Goal: Check status: Check status

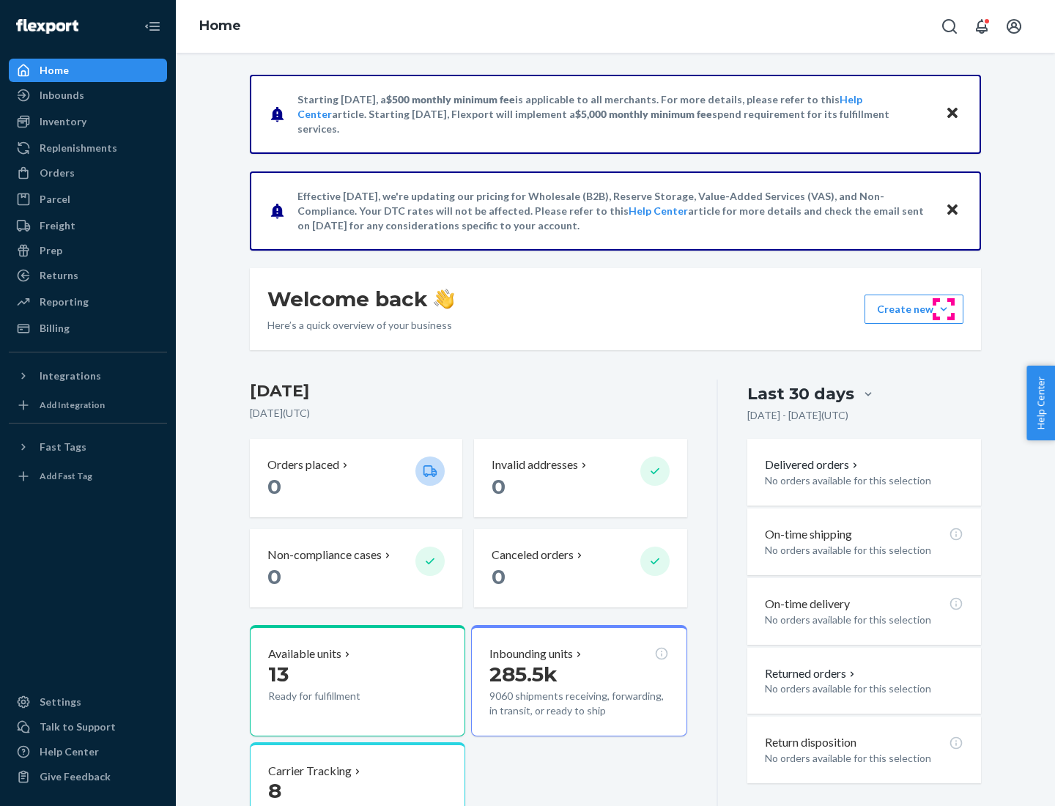
click at [944, 309] on button "Create new Create new inbound Create new order Create new product" at bounding box center [914, 309] width 99 height 29
click at [61, 95] on div "Inbounds" at bounding box center [62, 95] width 45 height 15
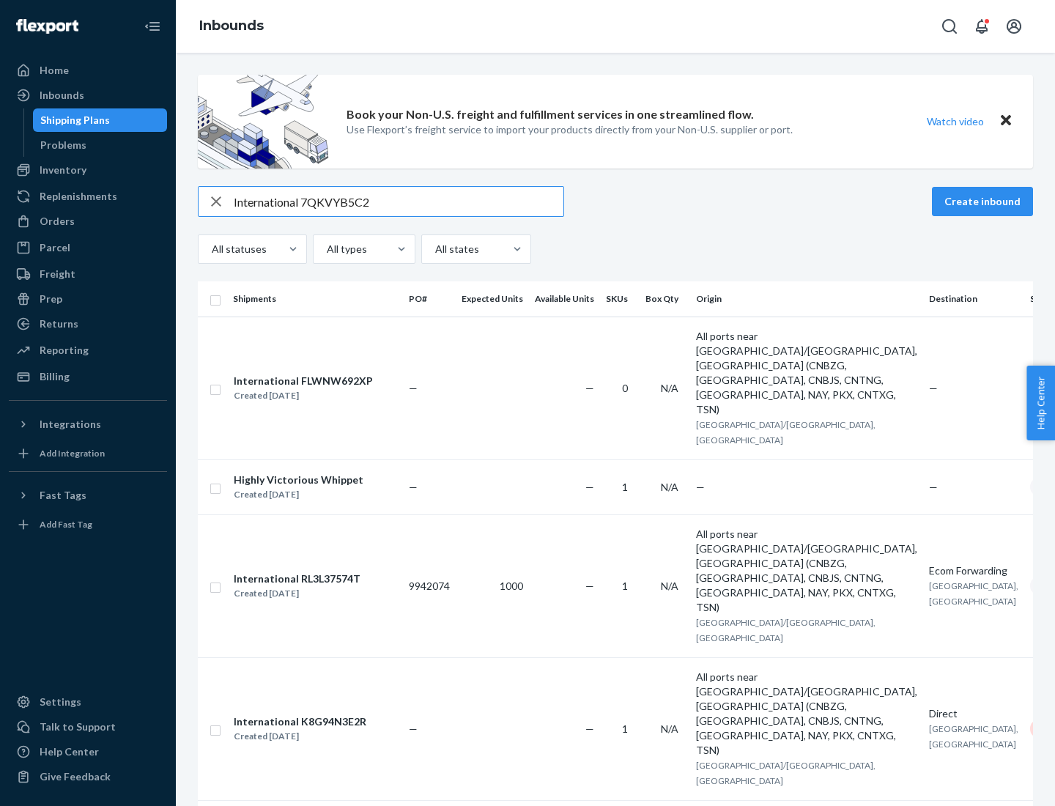
type input "International 7QKVYB5C29"
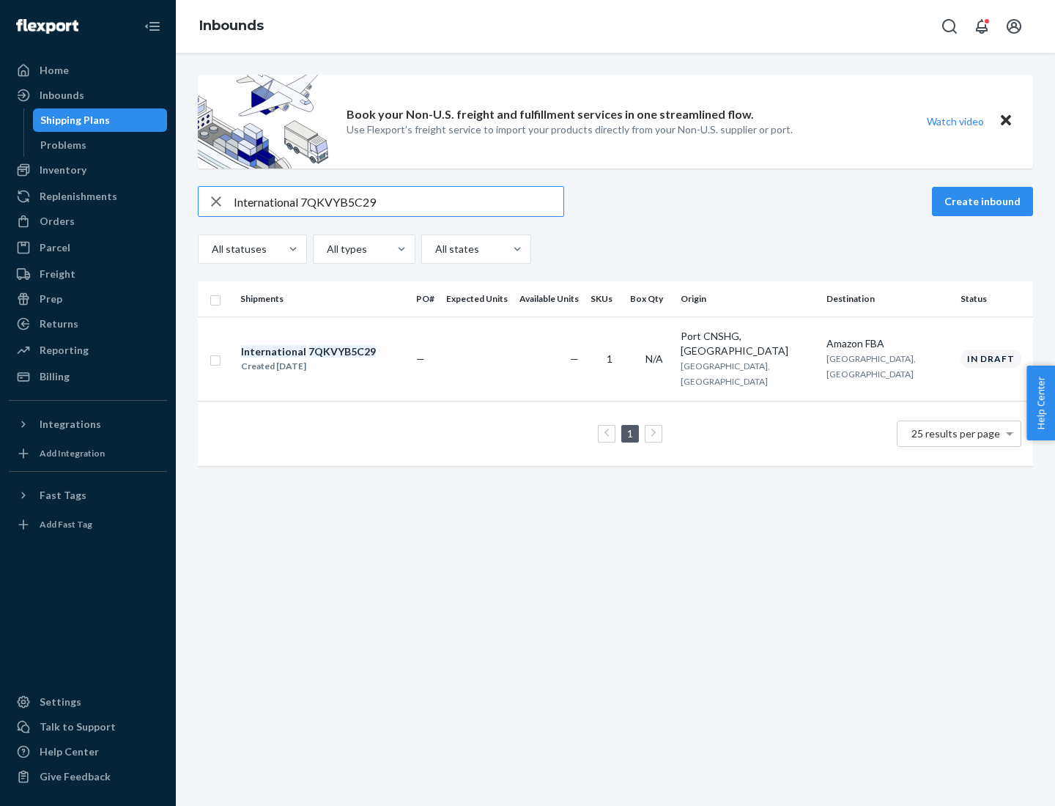
click at [333, 359] on div "Created [DATE]" at bounding box center [308, 366] width 135 height 15
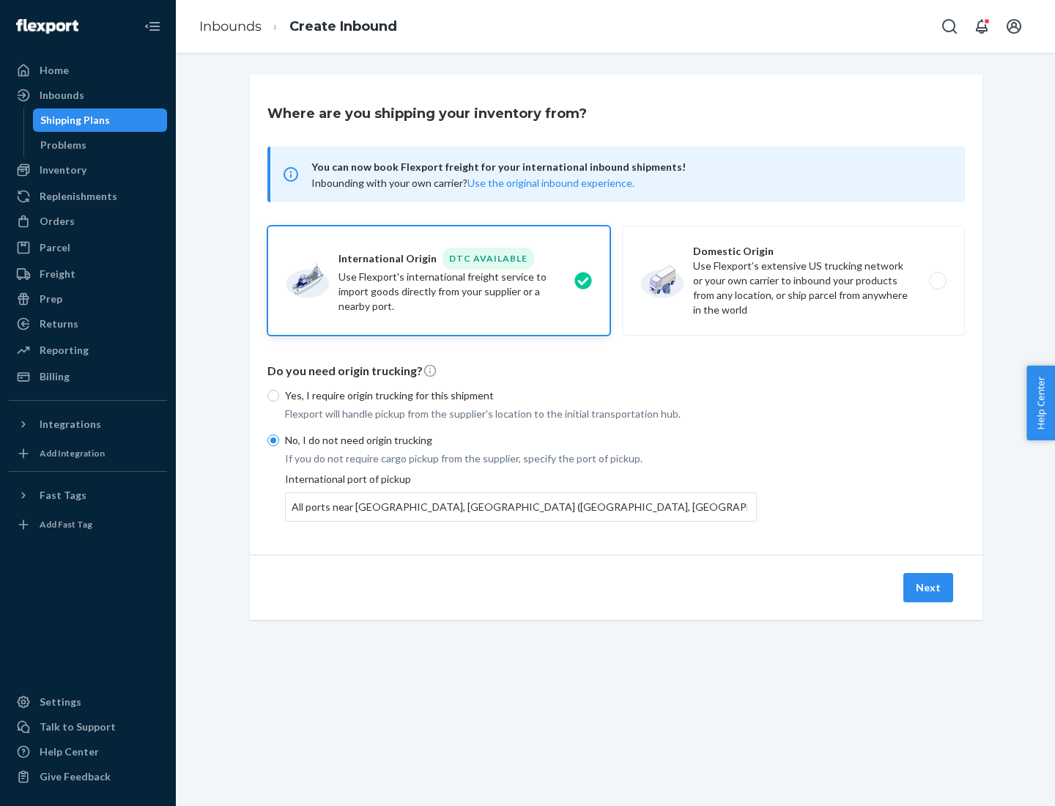
click at [929, 587] on button "Next" at bounding box center [928, 587] width 50 height 29
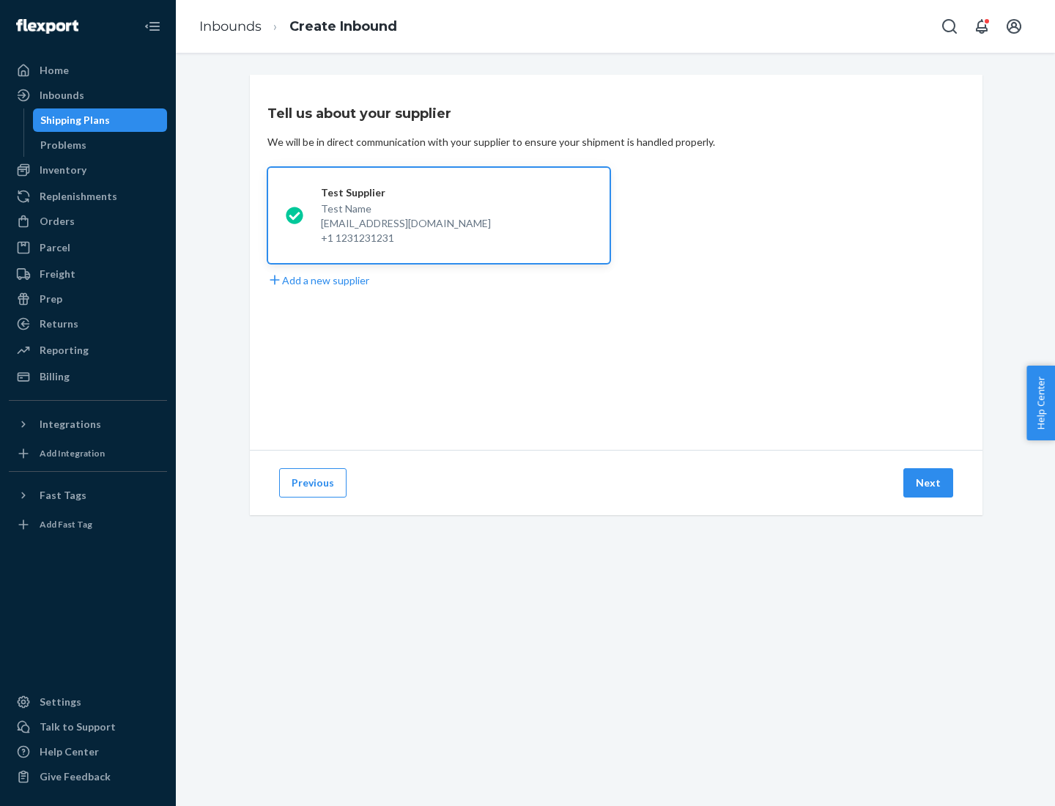
click at [929, 483] on button "Next" at bounding box center [928, 482] width 50 height 29
